Goal: Task Accomplishment & Management: Manage account settings

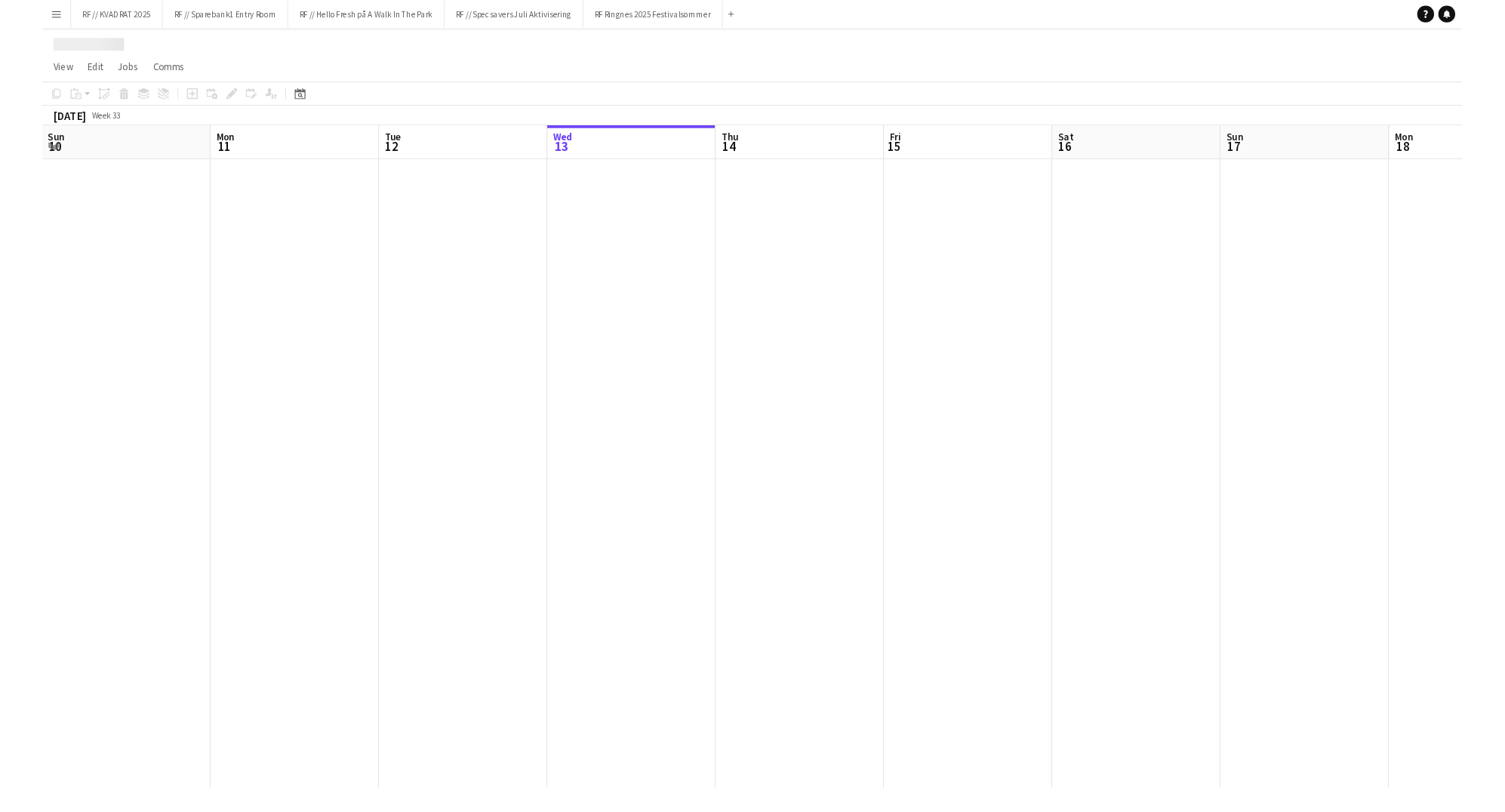
scroll to position [0, 360]
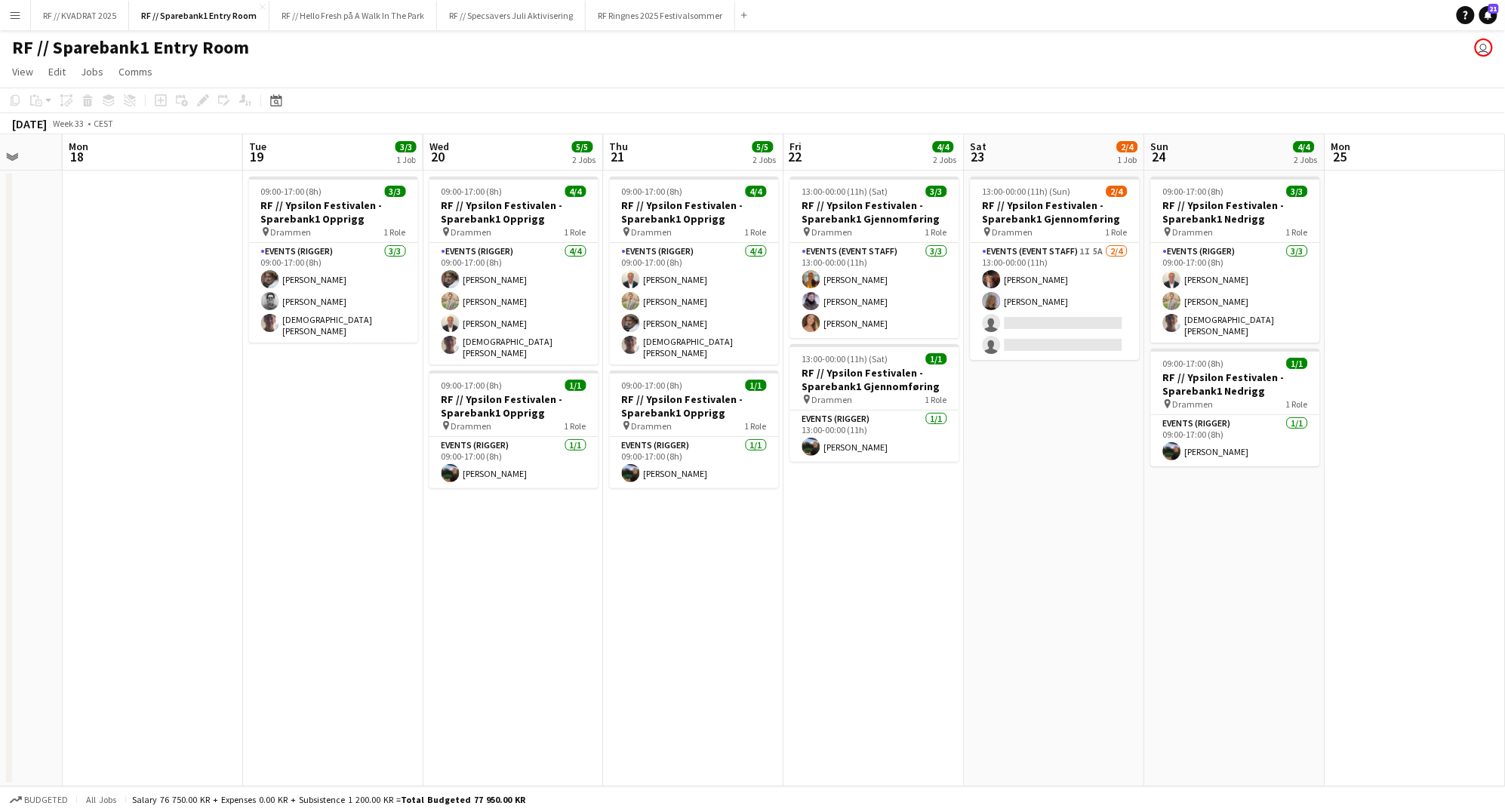
scroll to position [0, 662]
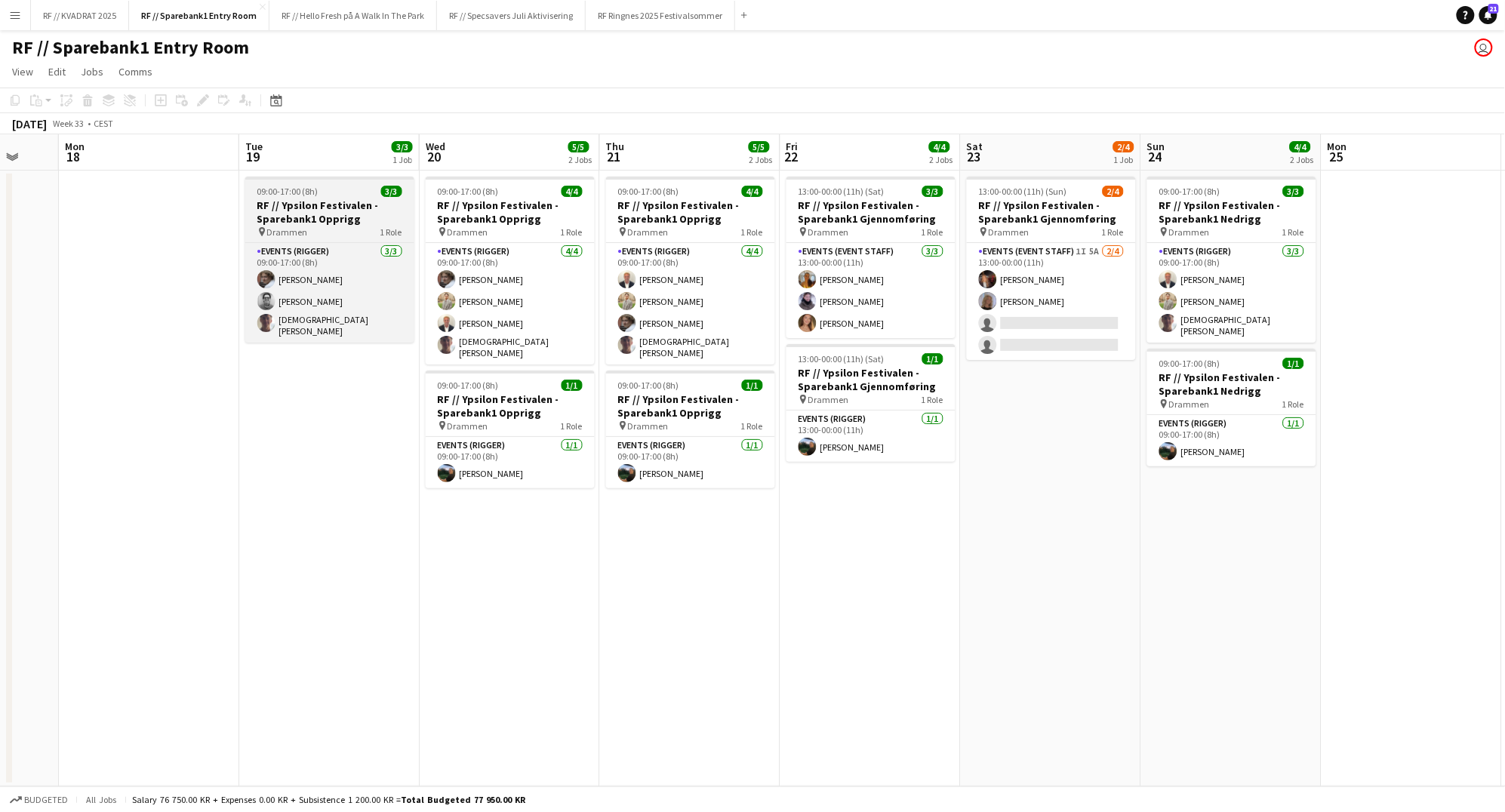
click at [311, 219] on h3 "RF // Ypsilon Festivalen - Sparebank1 Opprigg" at bounding box center [329, 212] width 169 height 27
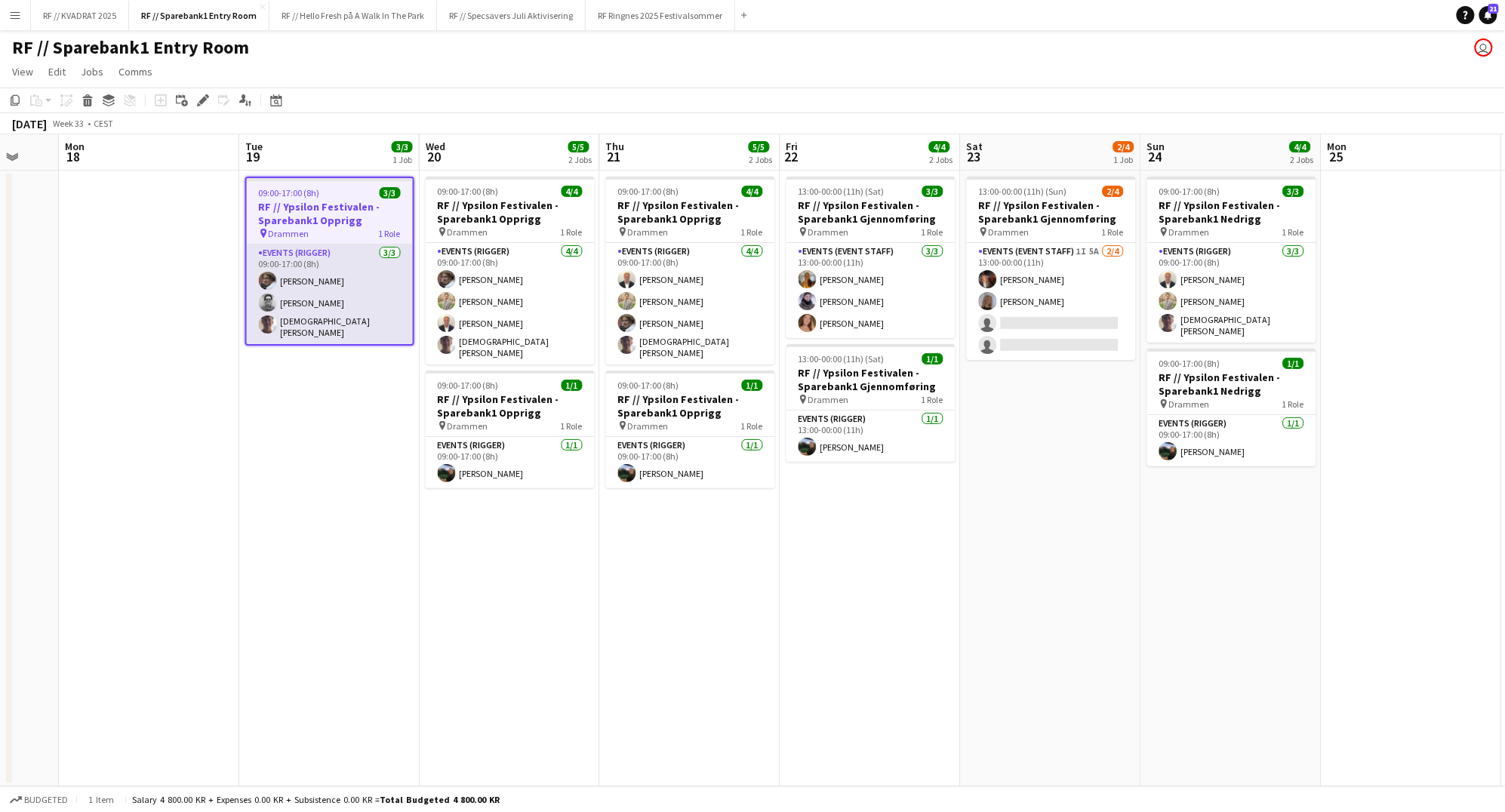
click at [321, 312] on app-card-role "Events (Rigger) [DATE] 09:00-17:00 (8h) [PERSON_NAME] [DEMOGRAPHIC_DATA][PERSON…" at bounding box center [330, 294] width 166 height 100
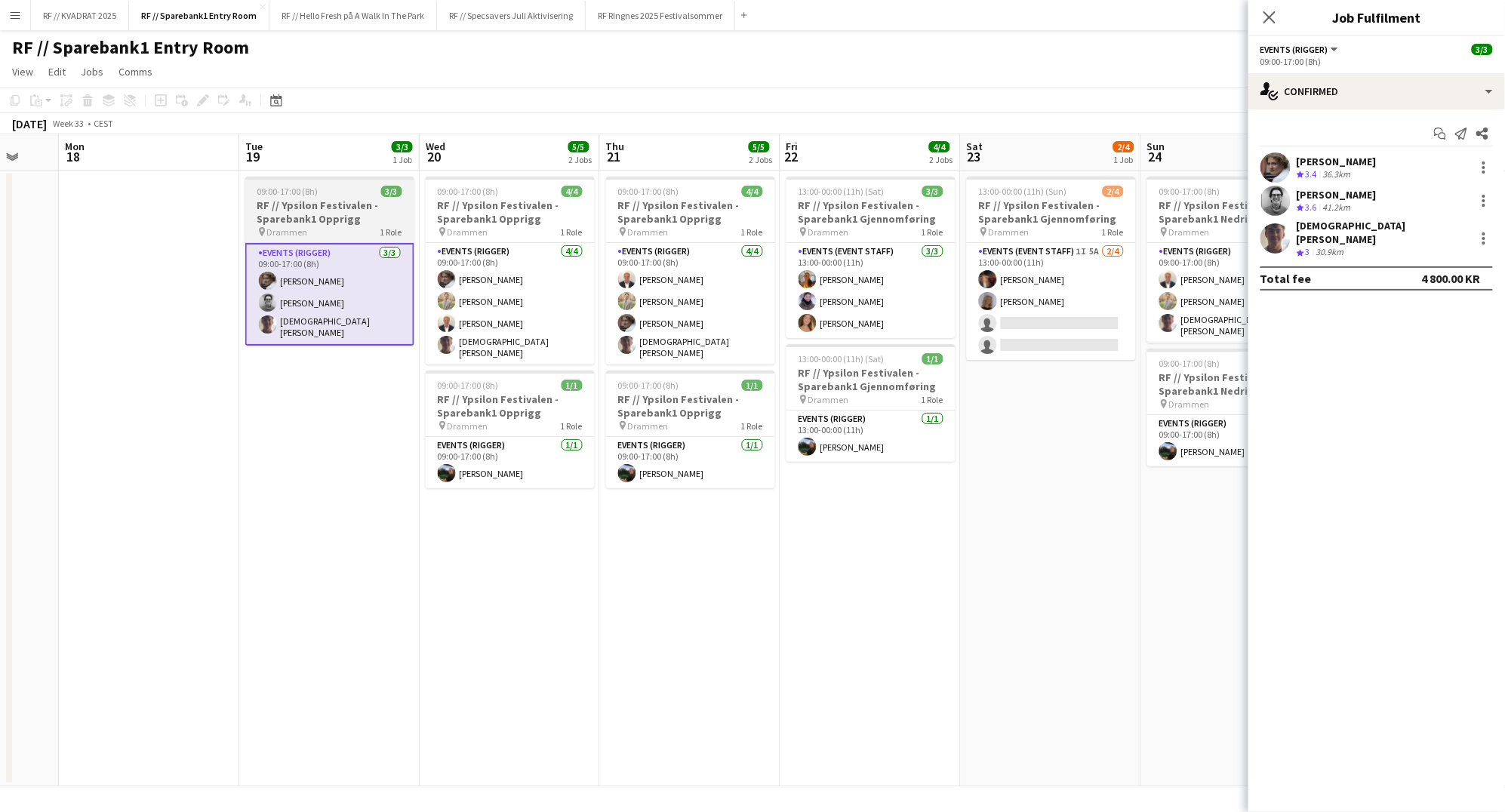
click at [305, 208] on h3 "RF // Ypsilon Festivalen - Sparebank1 Opprigg" at bounding box center [329, 212] width 169 height 27
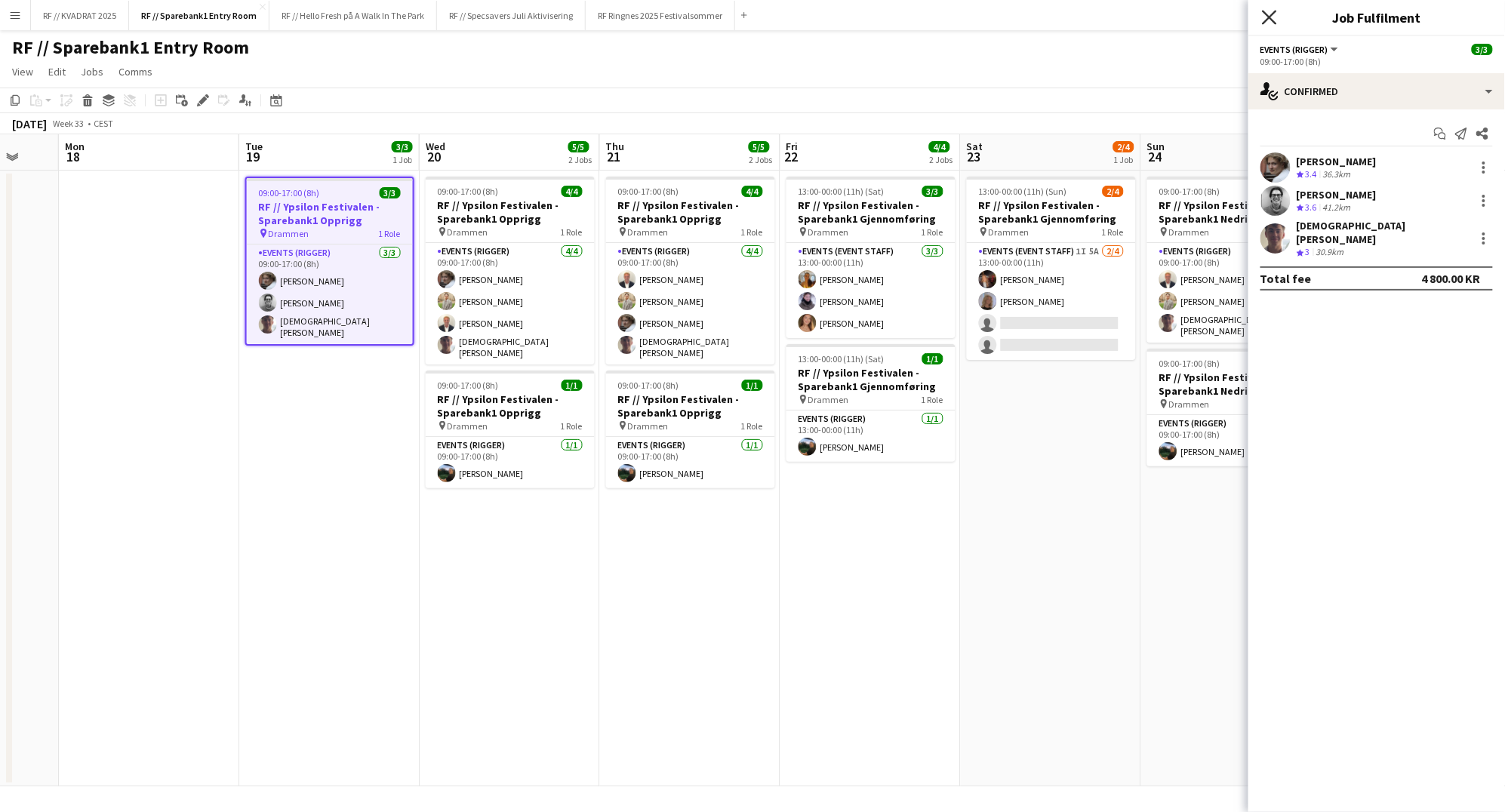
click at [1269, 16] on icon at bounding box center [1268, 17] width 14 height 14
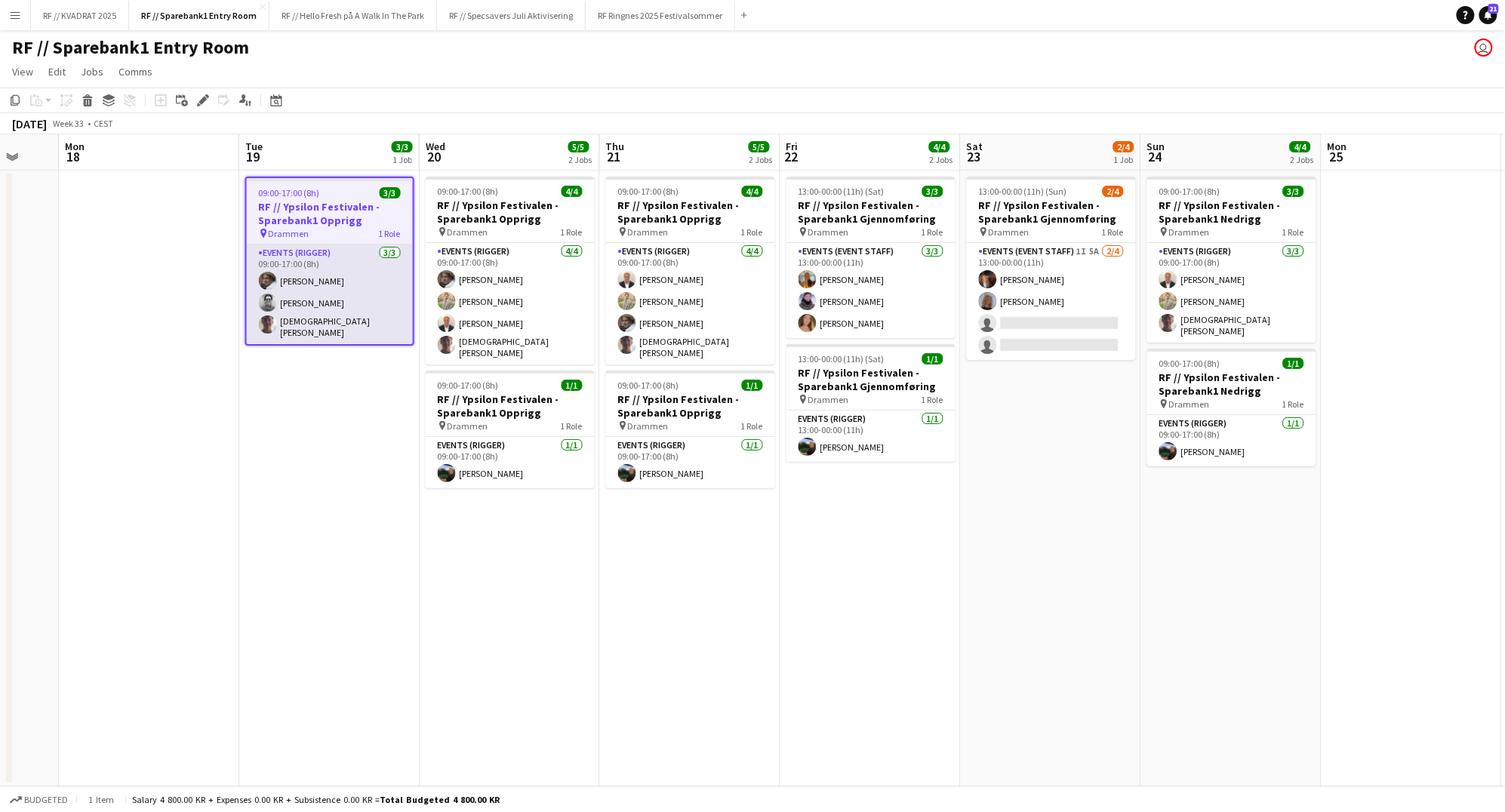
click at [311, 305] on app-card-role "Events (Rigger) [DATE] 09:00-17:00 (8h) [PERSON_NAME] [DEMOGRAPHIC_DATA][PERSON…" at bounding box center [330, 294] width 166 height 100
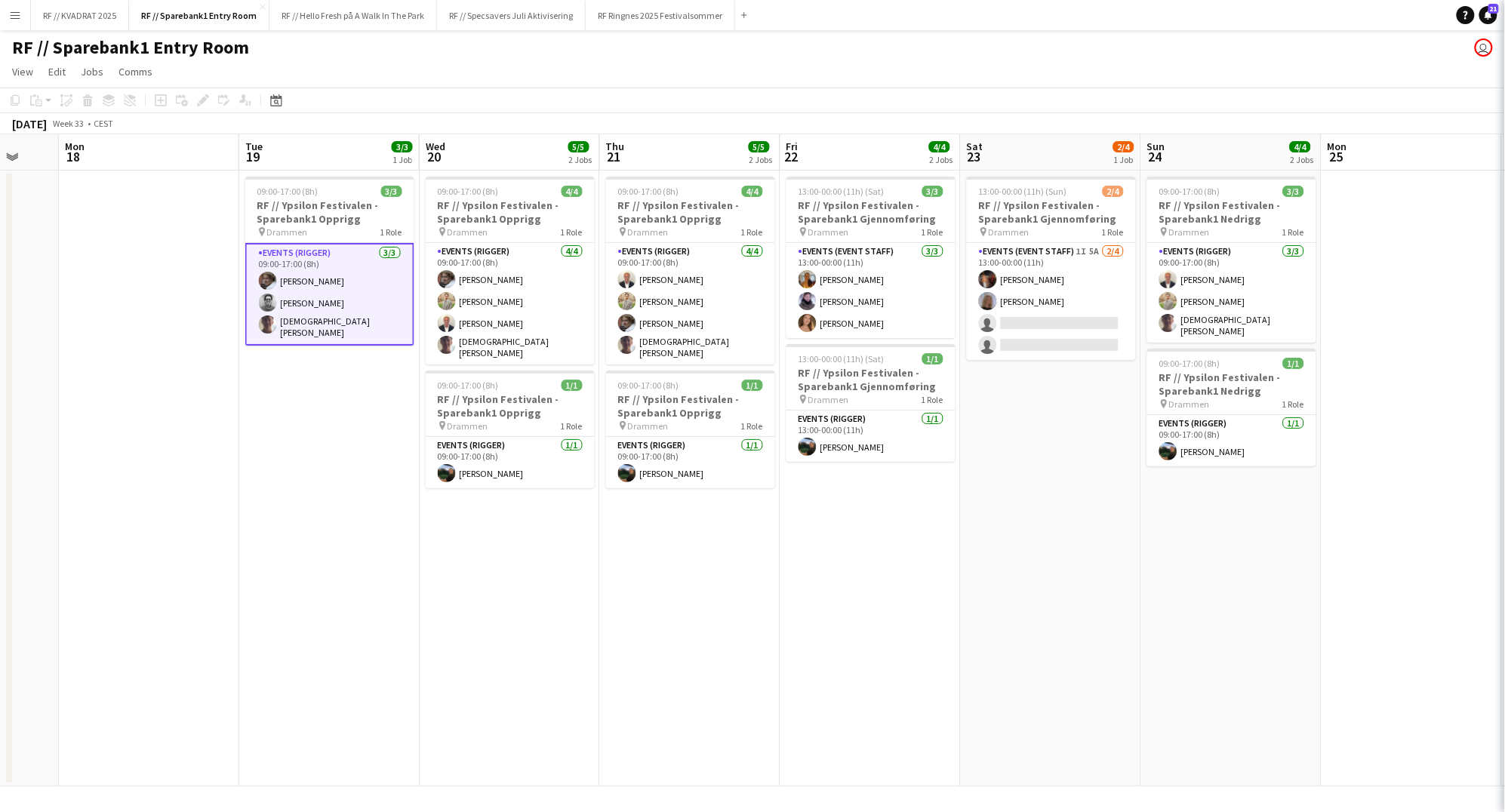
scroll to position [0, 662]
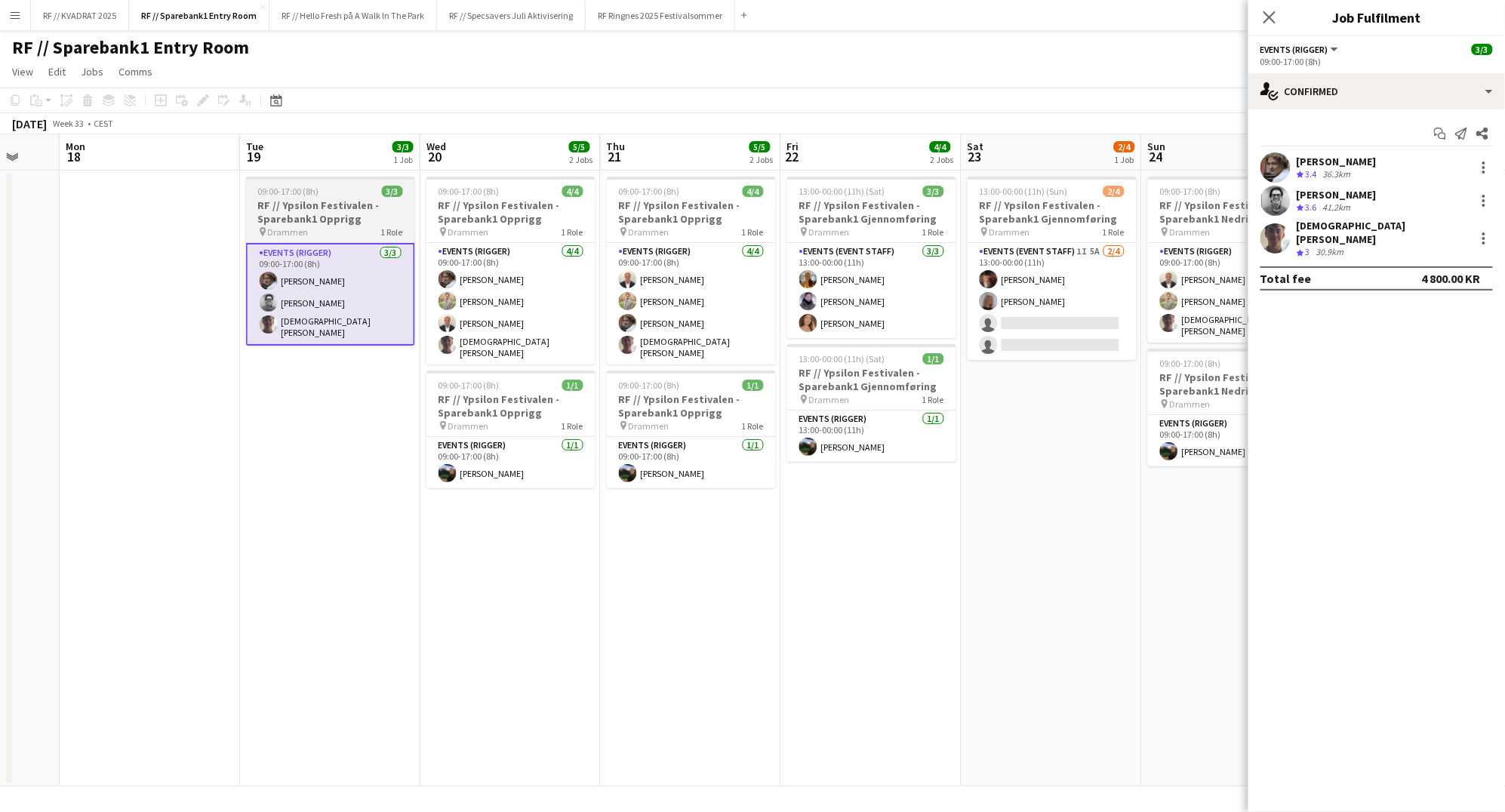
click at [323, 214] on h3 "RF // Ypsilon Festivalen - Sparebank1 Opprigg" at bounding box center [330, 212] width 169 height 27
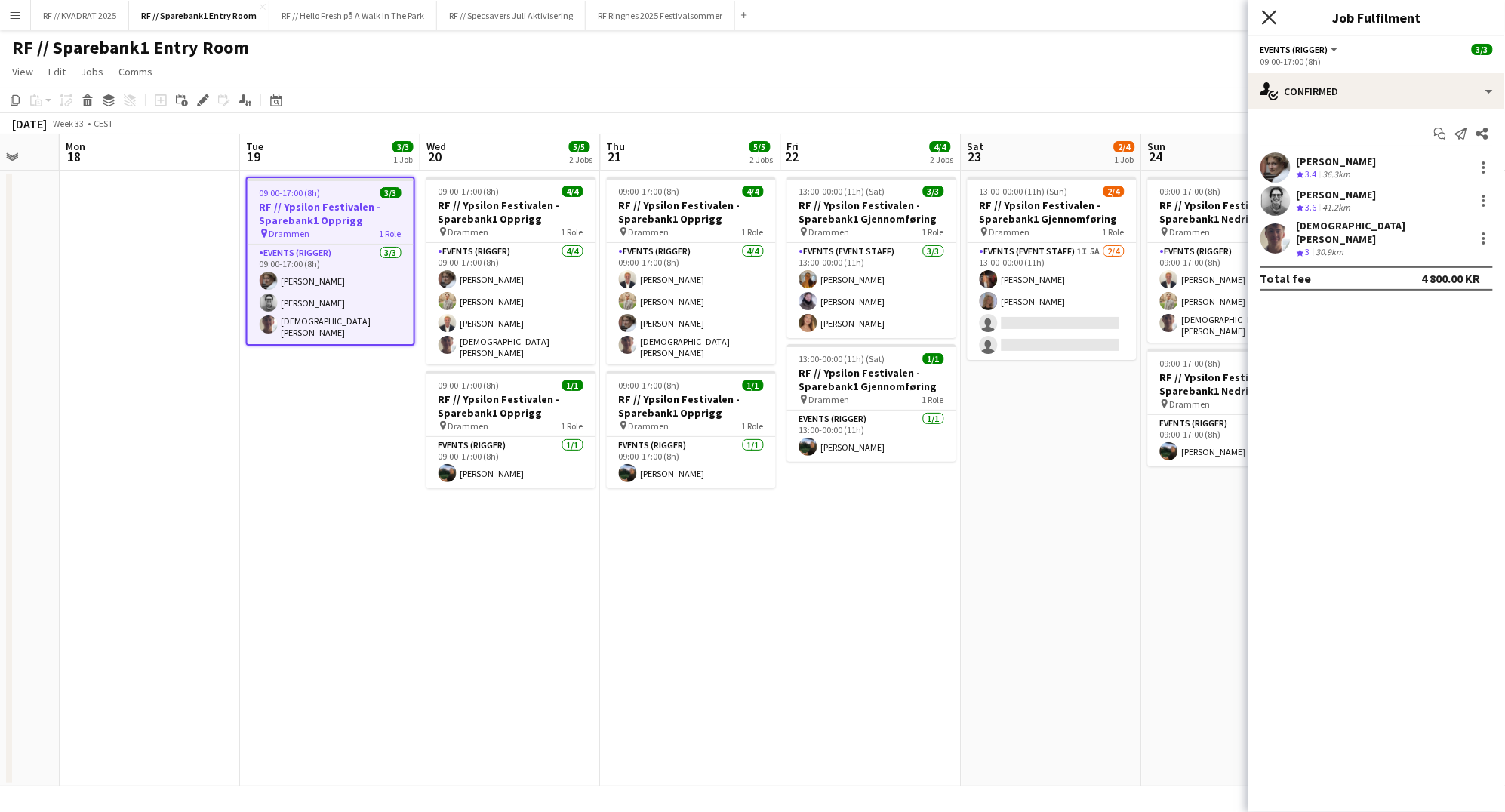
click at [1266, 19] on icon at bounding box center [1268, 17] width 14 height 14
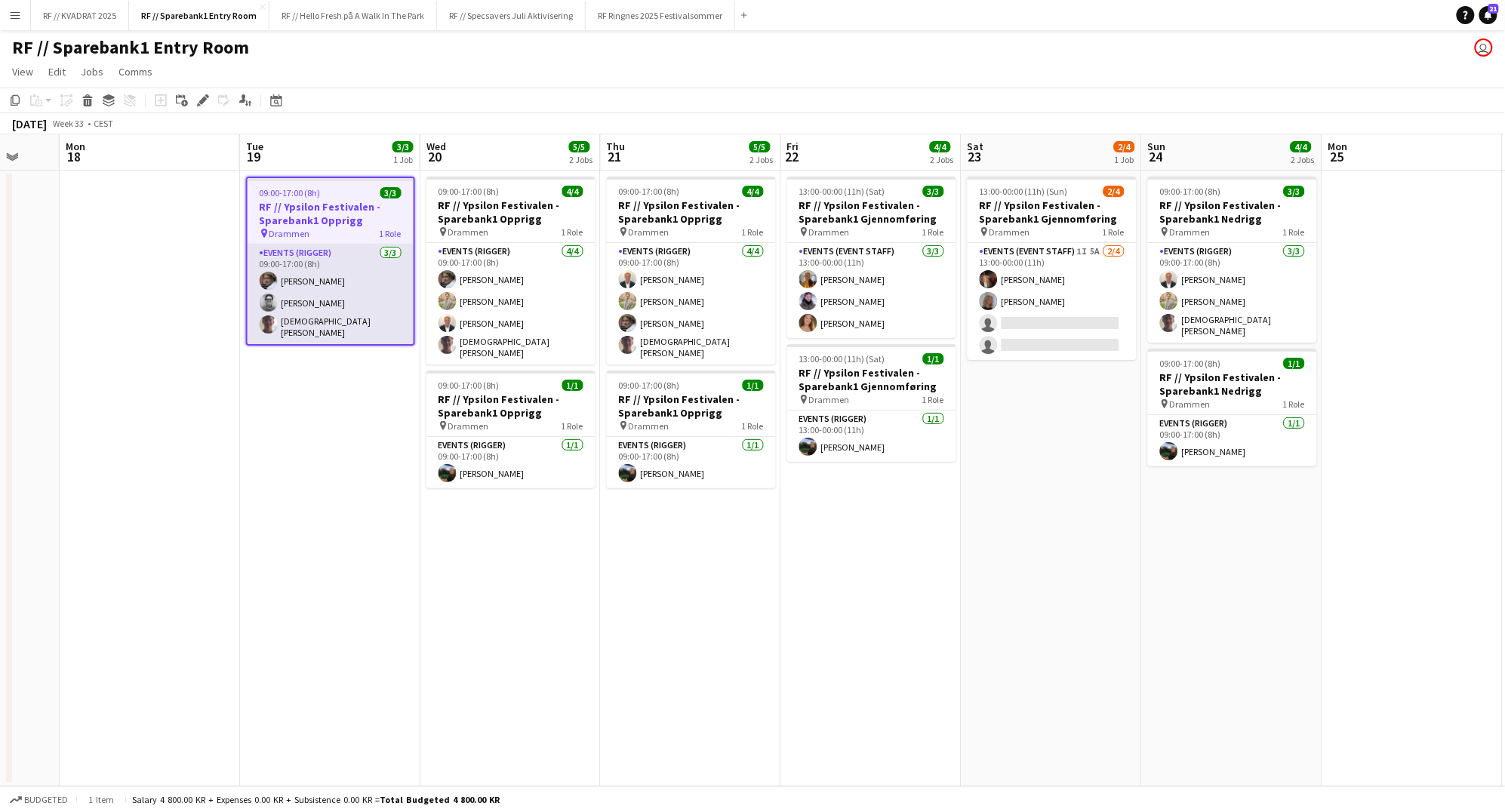
click at [283, 282] on app-card-role "Events (Rigger) [DATE] 09:00-17:00 (8h) [PERSON_NAME] [DEMOGRAPHIC_DATA][PERSON…" at bounding box center [330, 294] width 166 height 100
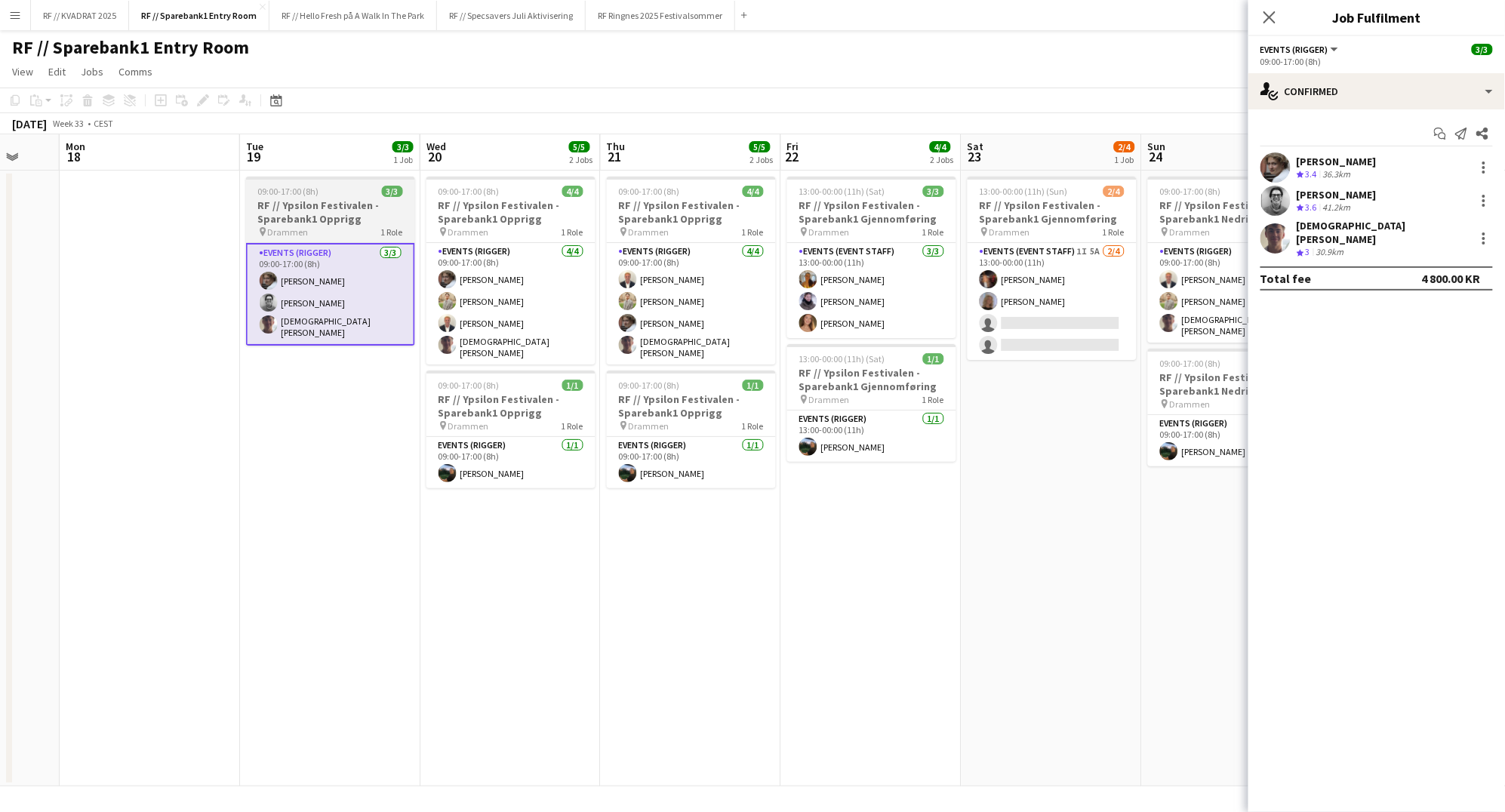
click at [338, 210] on h3 "RF // Ypsilon Festivalen - Sparebank1 Opprigg" at bounding box center [330, 212] width 169 height 27
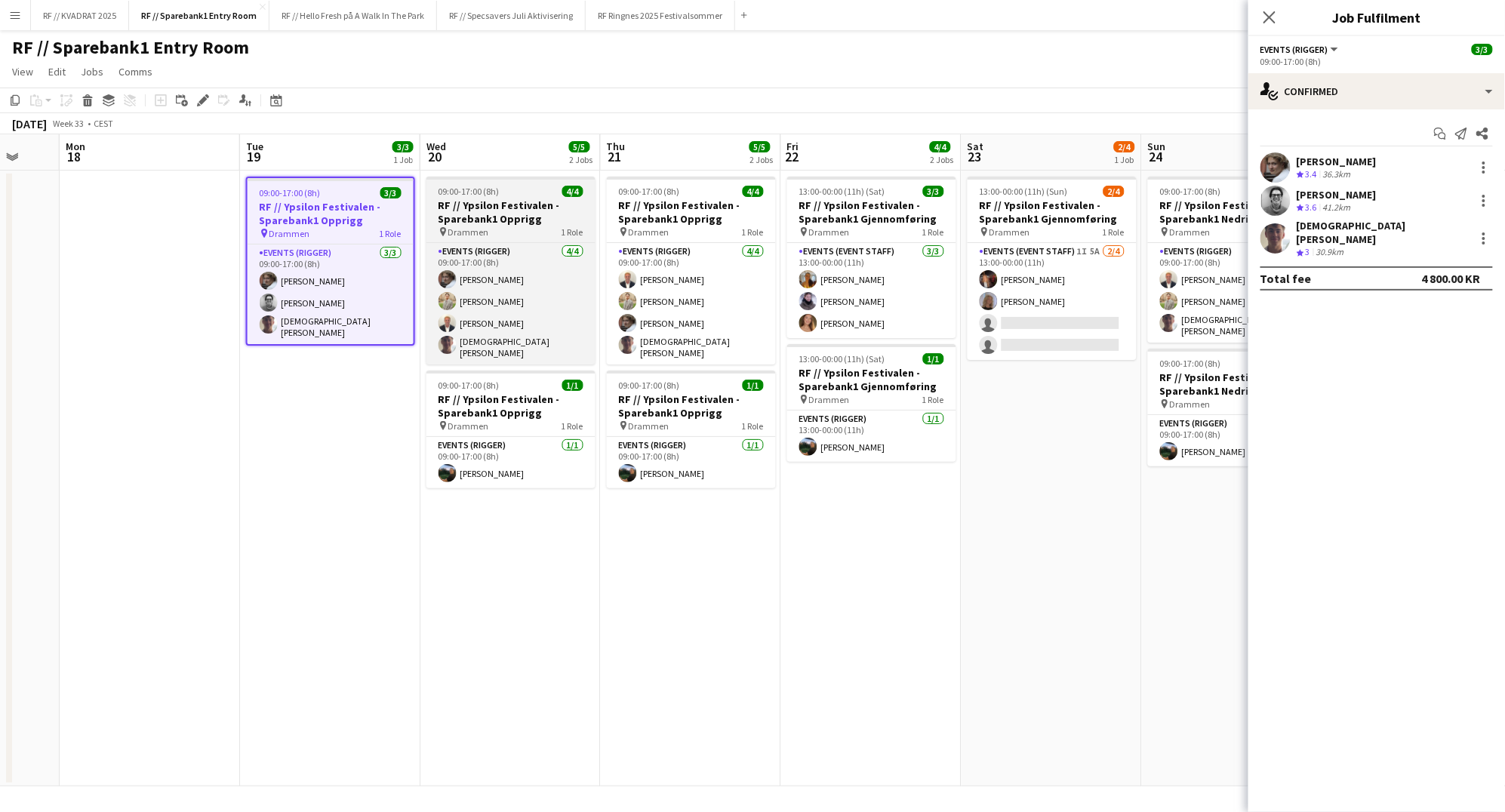
click at [505, 203] on h3 "RF // Ypsilon Festivalen - Sparebank1 Opprigg" at bounding box center [510, 212] width 169 height 27
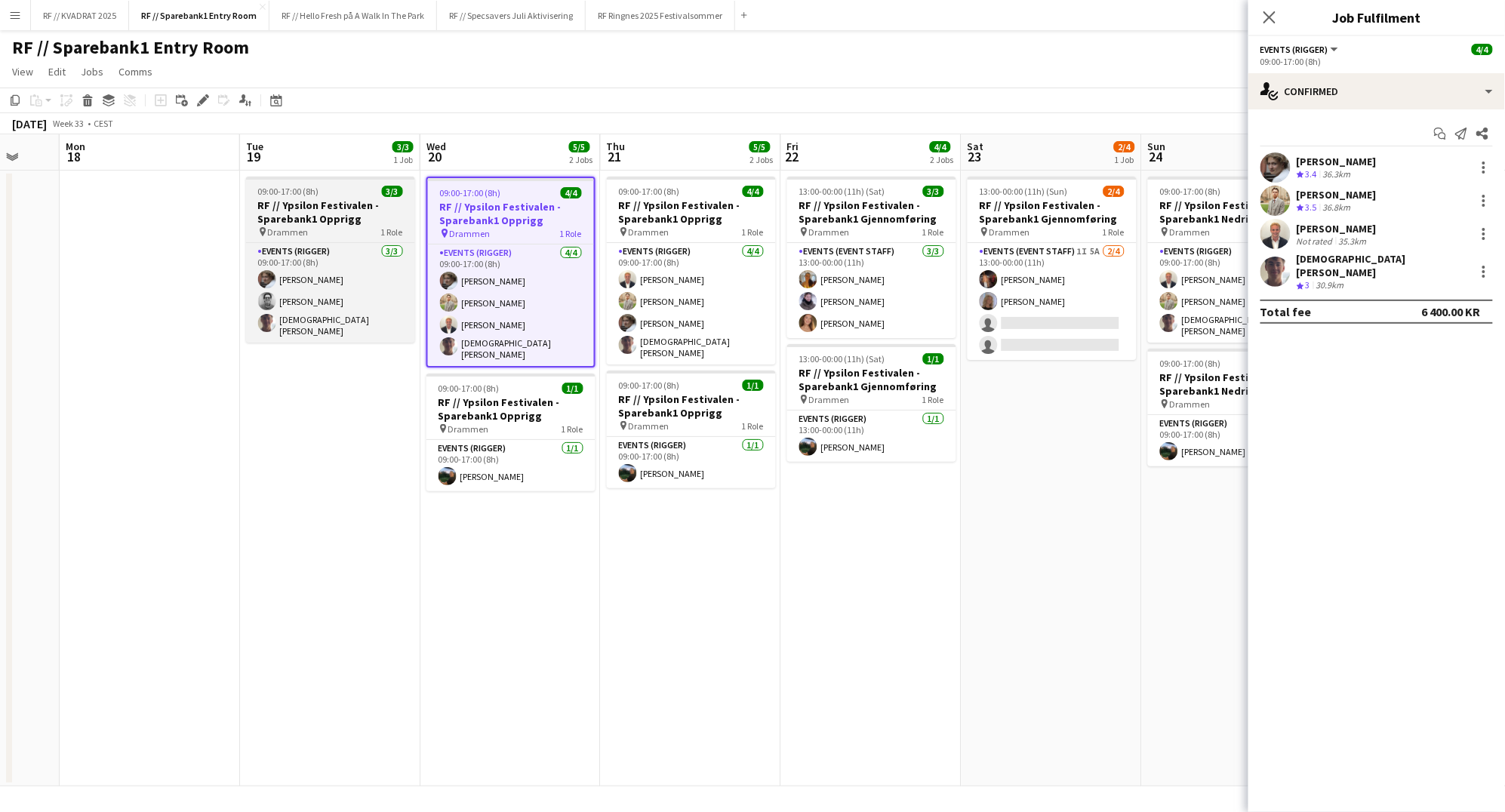
click at [364, 202] on h3 "RF // Ypsilon Festivalen - Sparebank1 Opprigg" at bounding box center [330, 212] width 169 height 27
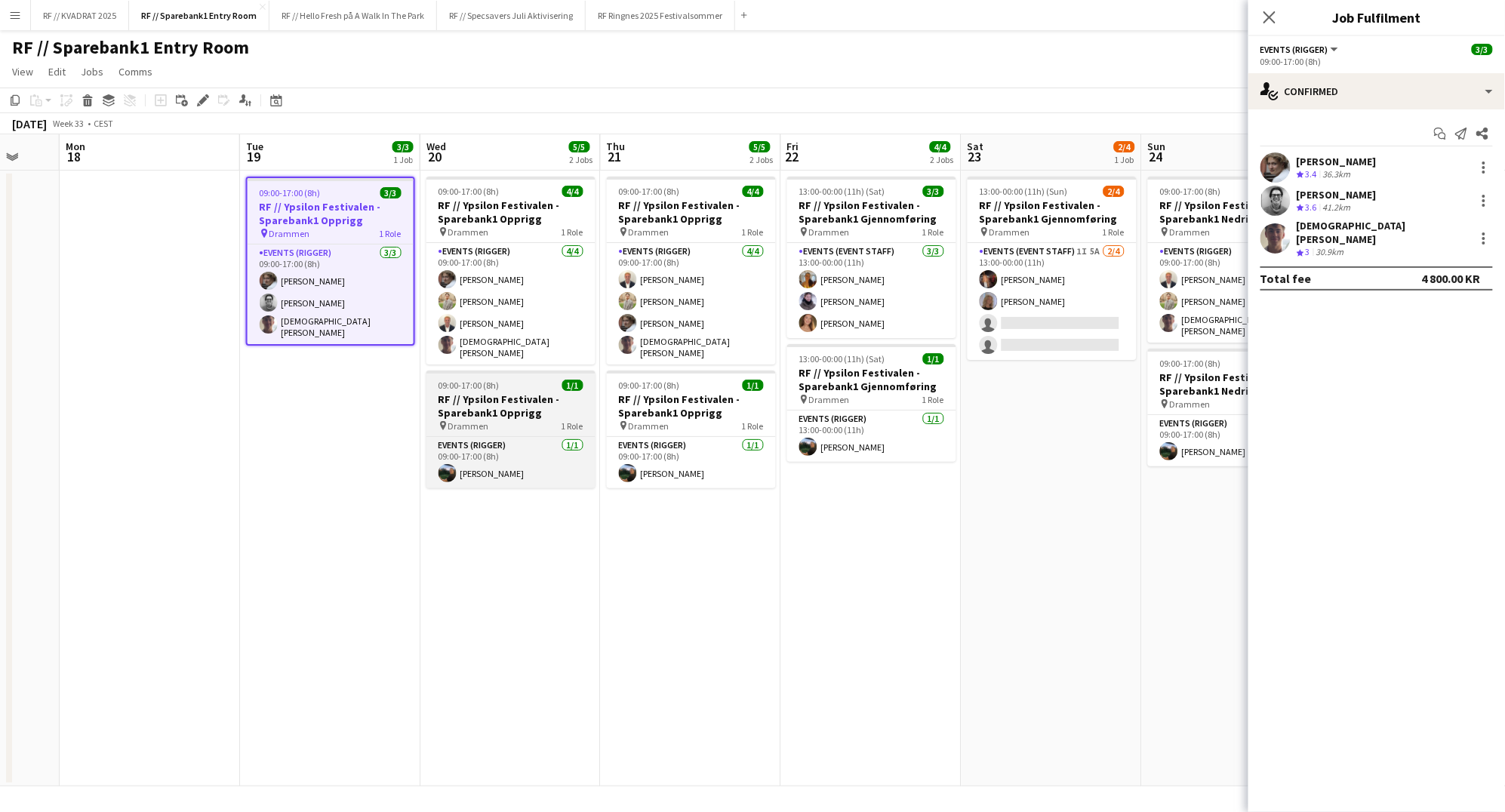
scroll to position [0, 661]
click at [507, 420] on div "pin Drammen 1 Role" at bounding box center [511, 425] width 169 height 12
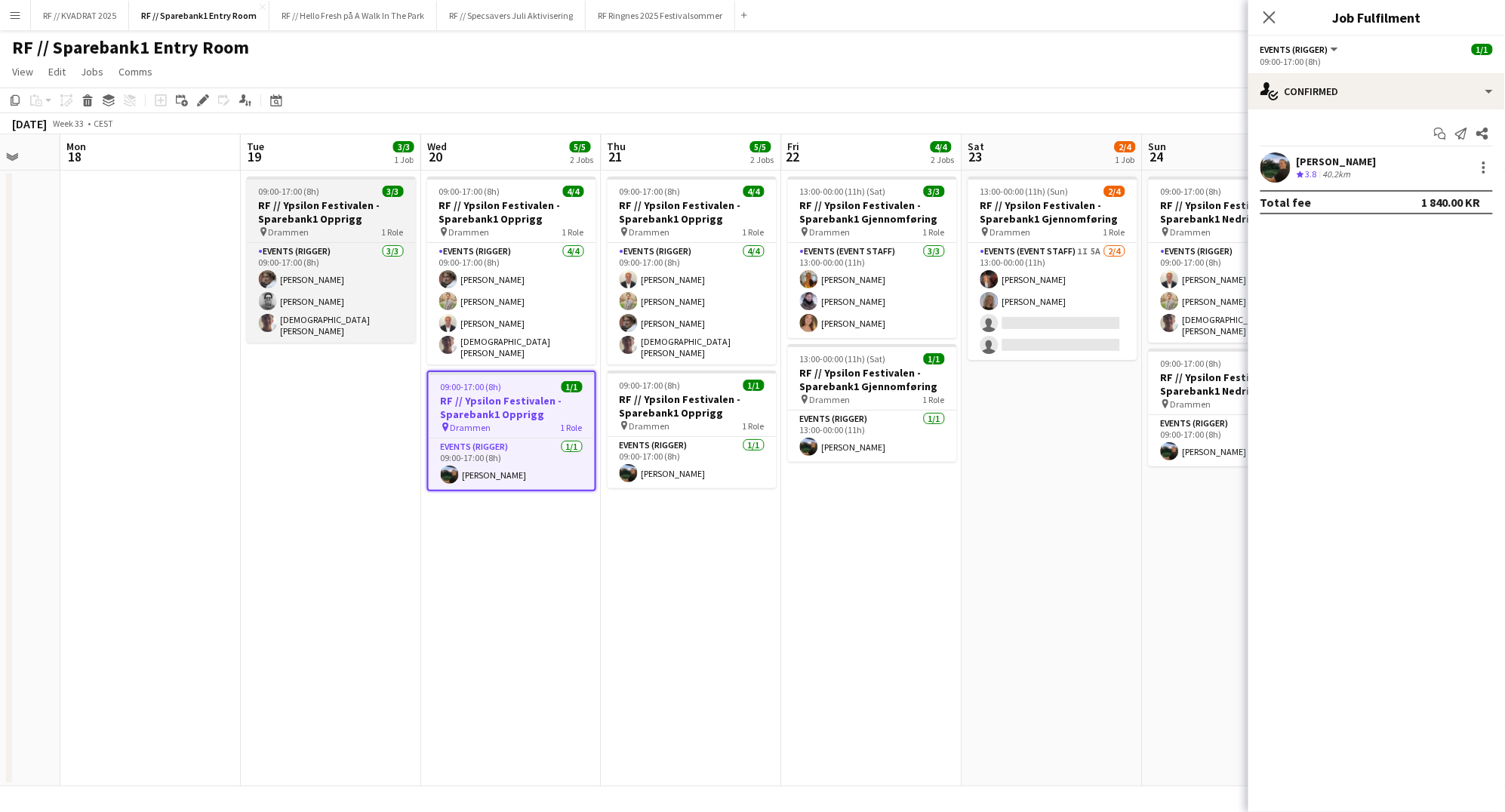
click at [372, 222] on h3 "RF // Ypsilon Festivalen - Sparebank1 Opprigg" at bounding box center [331, 212] width 169 height 27
